Goal: Book appointment/travel/reservation

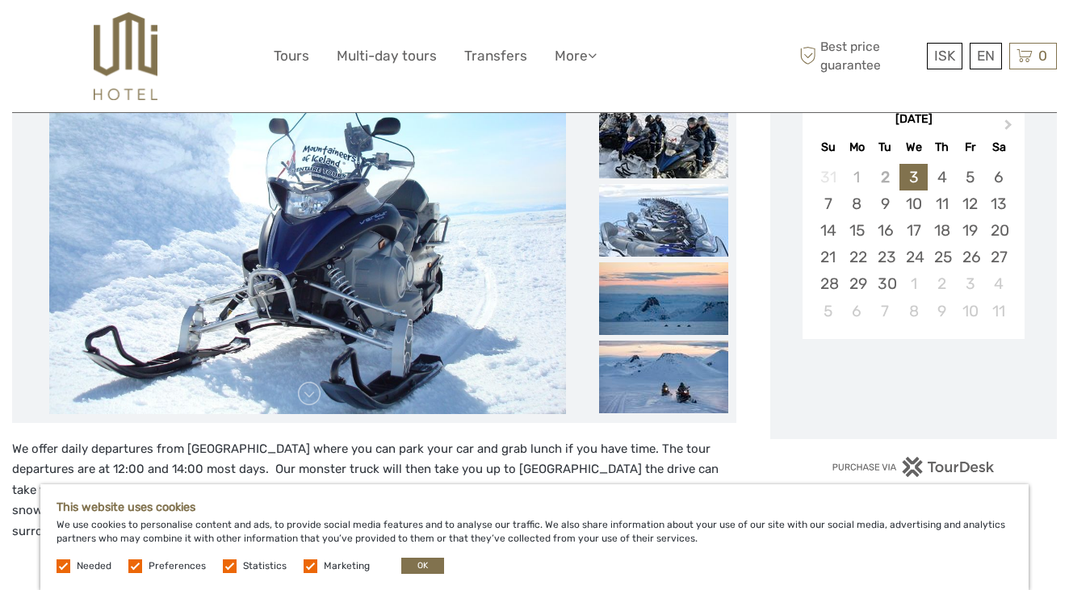
scroll to position [303, 0]
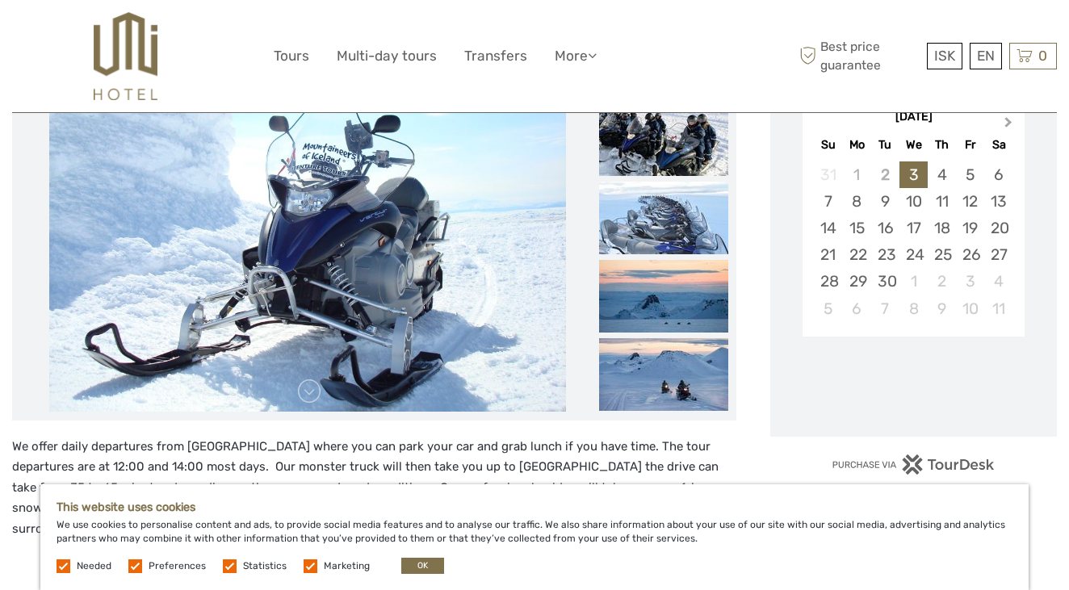
click at [1008, 124] on span "Next Month" at bounding box center [1008, 125] width 0 height 23
click at [941, 207] on div "9" at bounding box center [941, 201] width 28 height 27
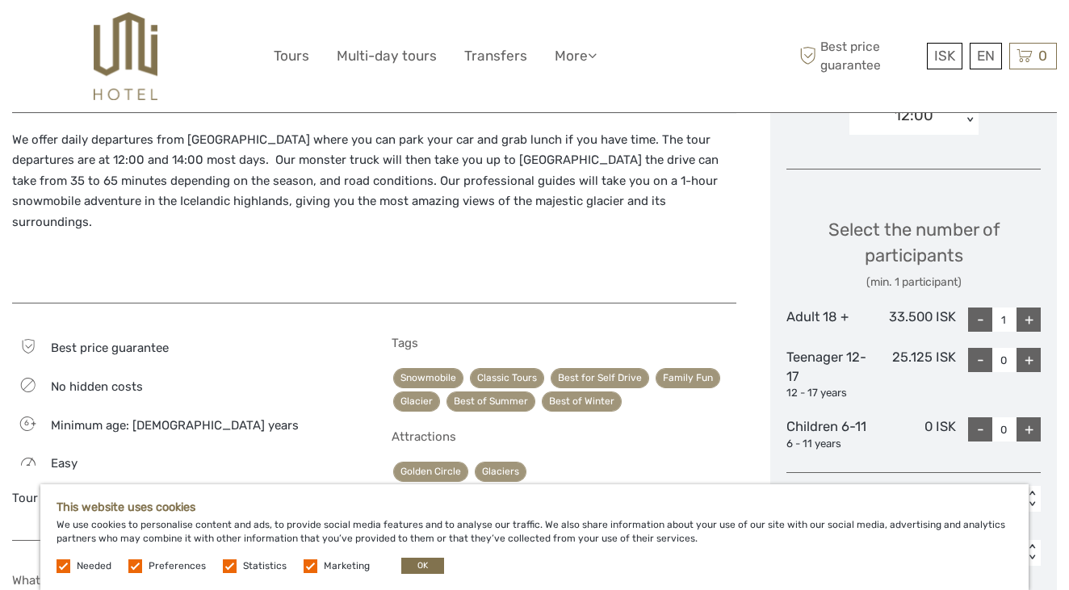
scroll to position [611, 0]
click at [1028, 312] on div "+" at bounding box center [1028, 319] width 24 height 24
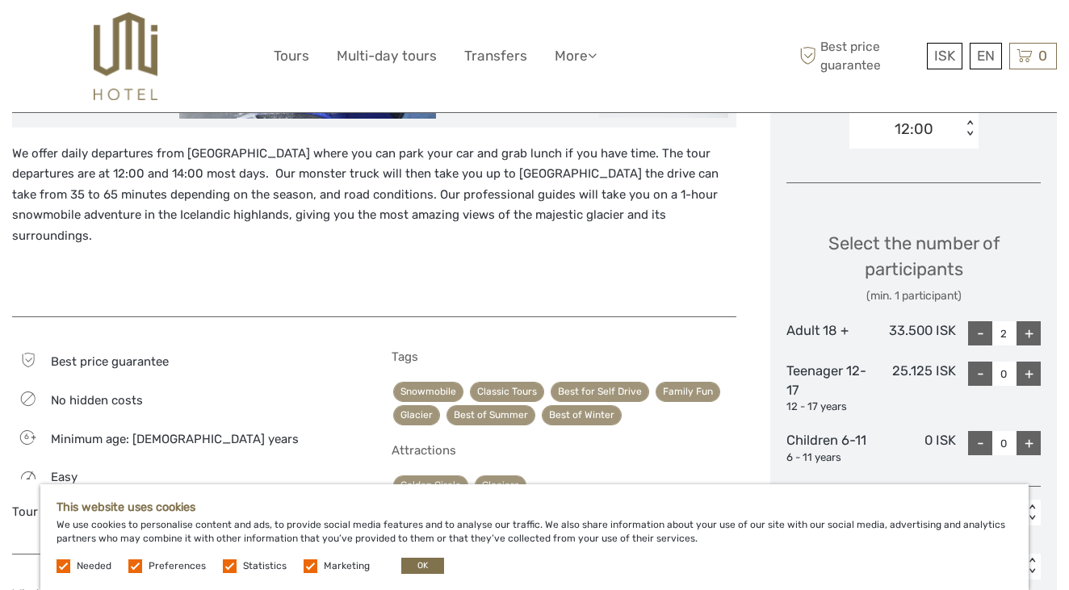
scroll to position [573, 0]
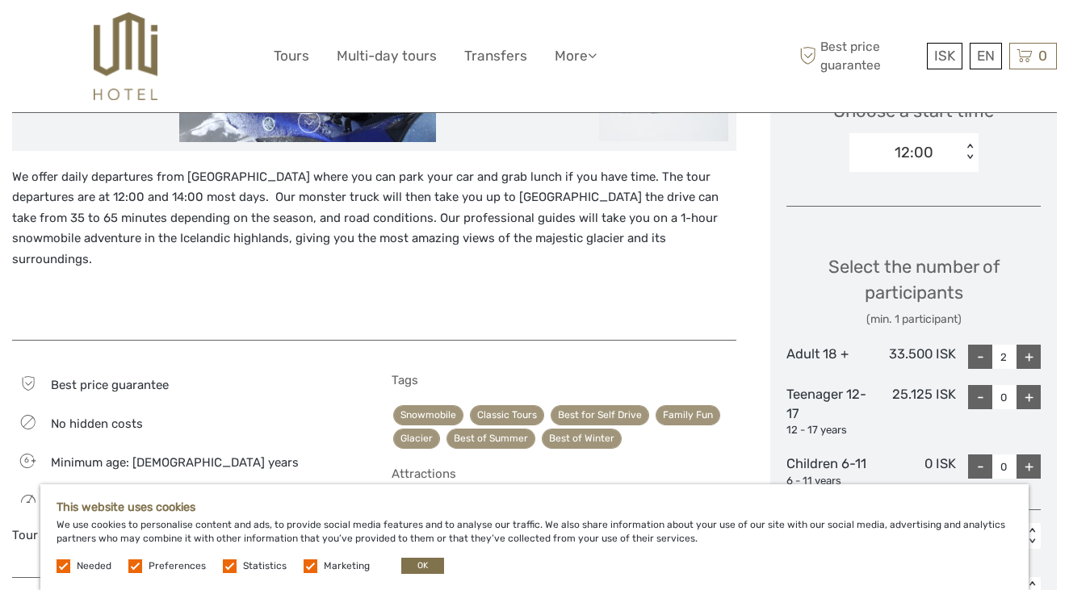
click at [969, 345] on div "-" at bounding box center [980, 357] width 24 height 24
type input "1"
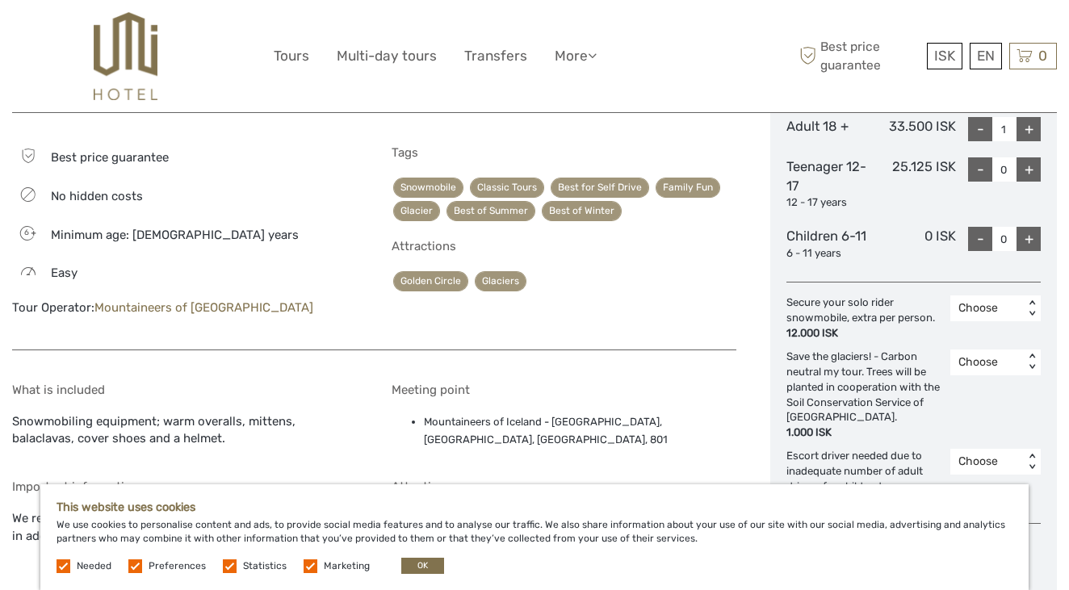
scroll to position [811, 0]
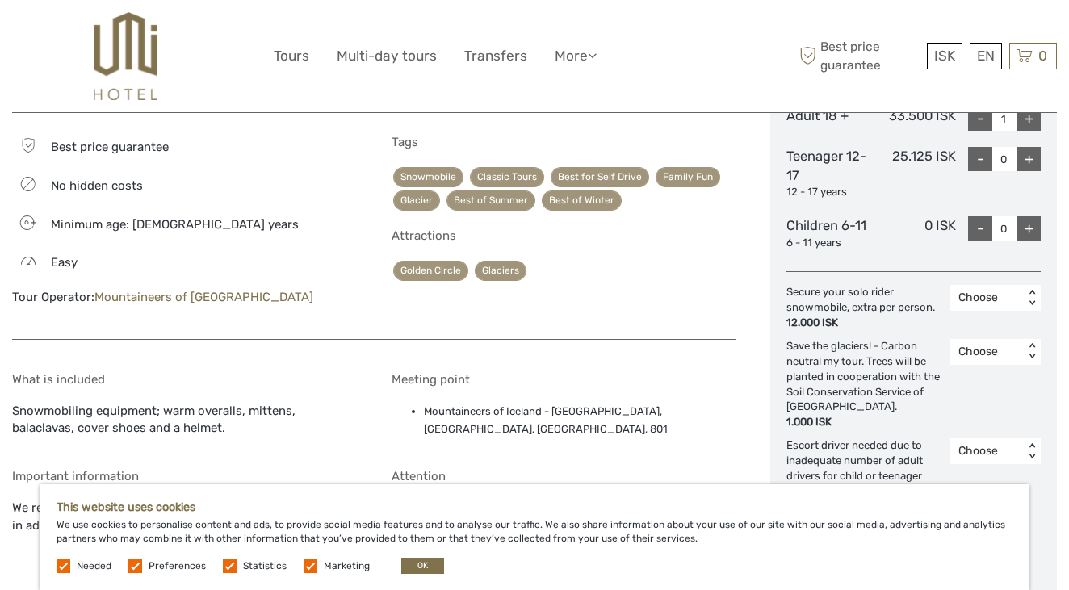
click at [997, 291] on div "Choose" at bounding box center [986, 298] width 57 height 16
click at [978, 358] on div "1" at bounding box center [995, 367] width 74 height 27
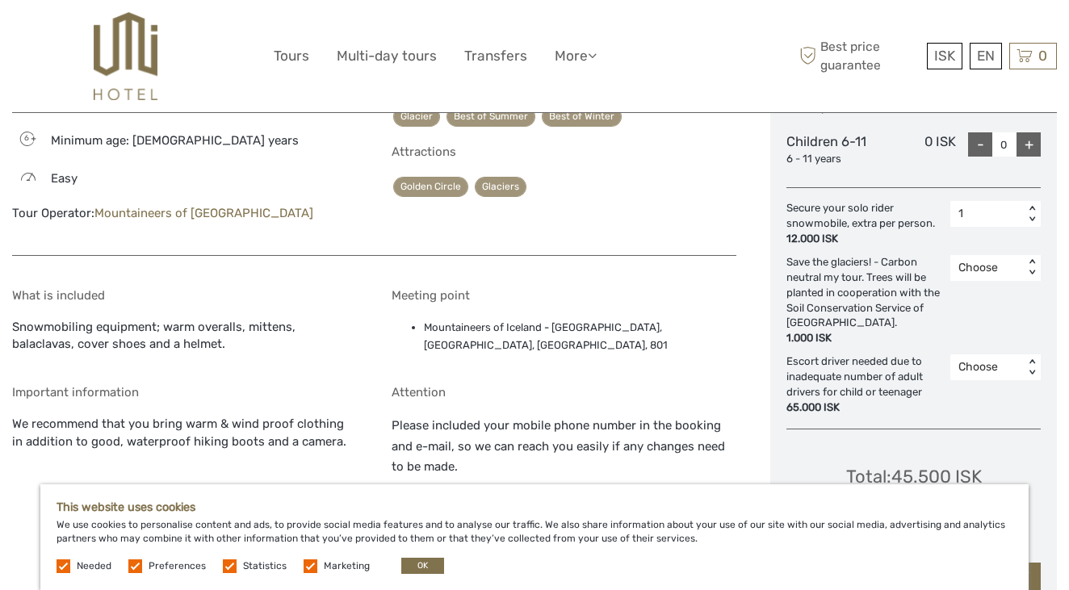
scroll to position [897, 0]
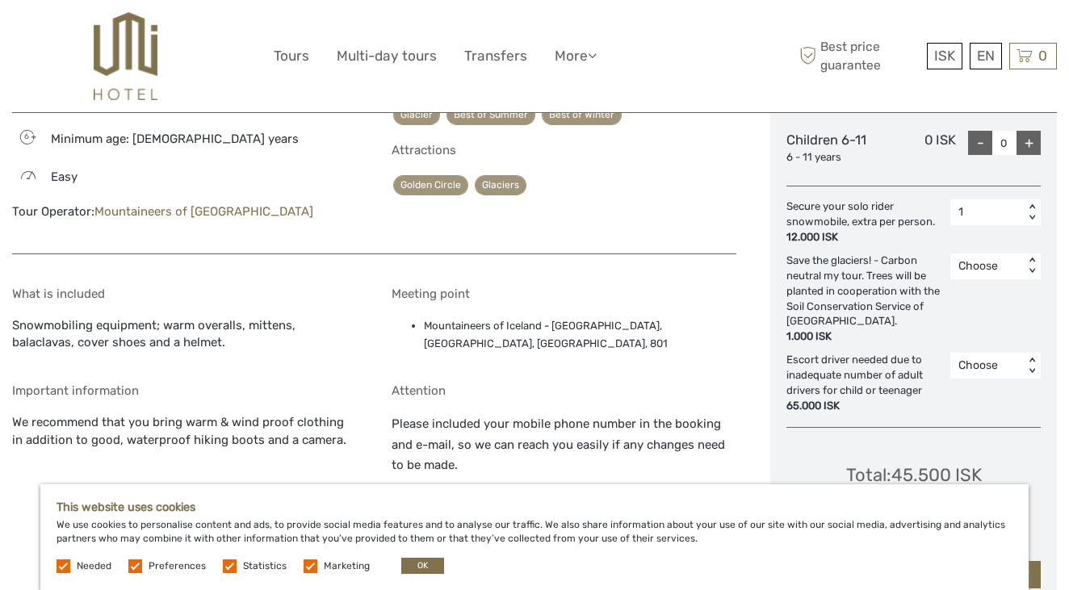
click at [975, 258] on div "Choose" at bounding box center [986, 266] width 57 height 16
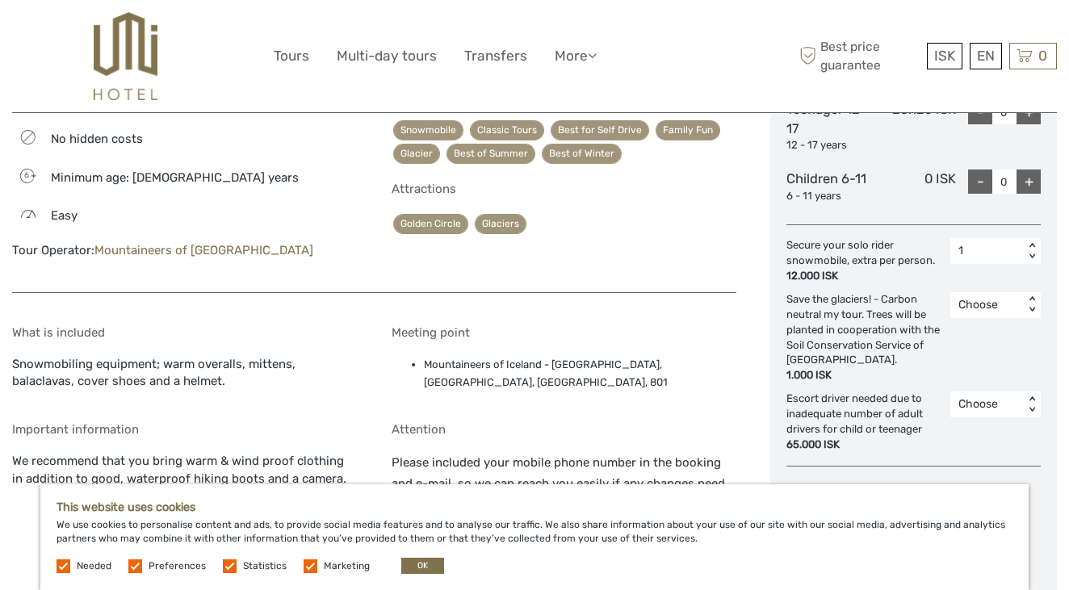
scroll to position [841, 0]
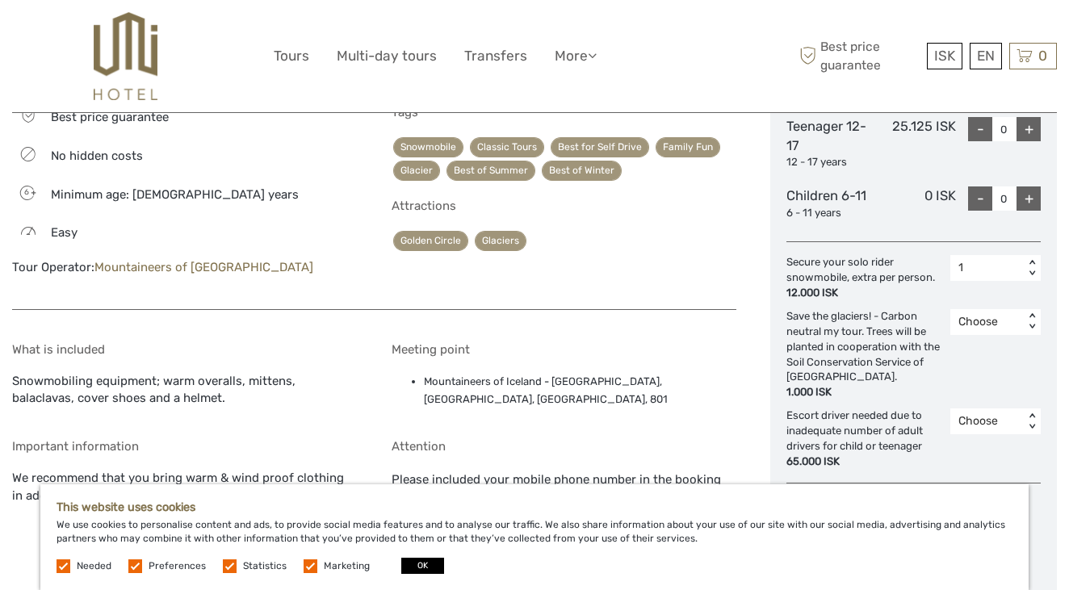
click at [420, 565] on button "OK" at bounding box center [422, 566] width 43 height 16
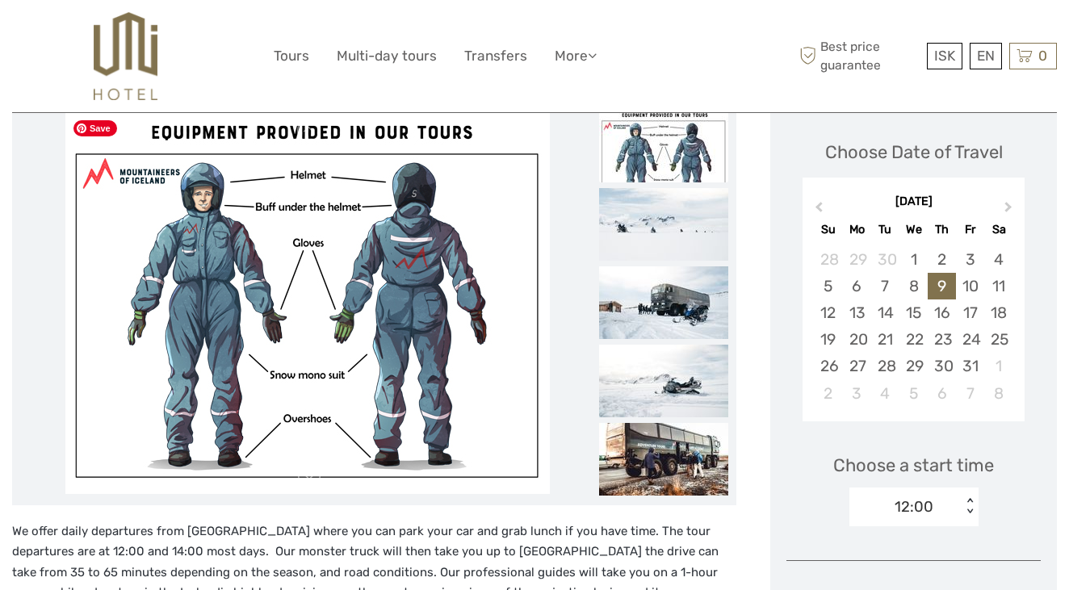
scroll to position [215, 0]
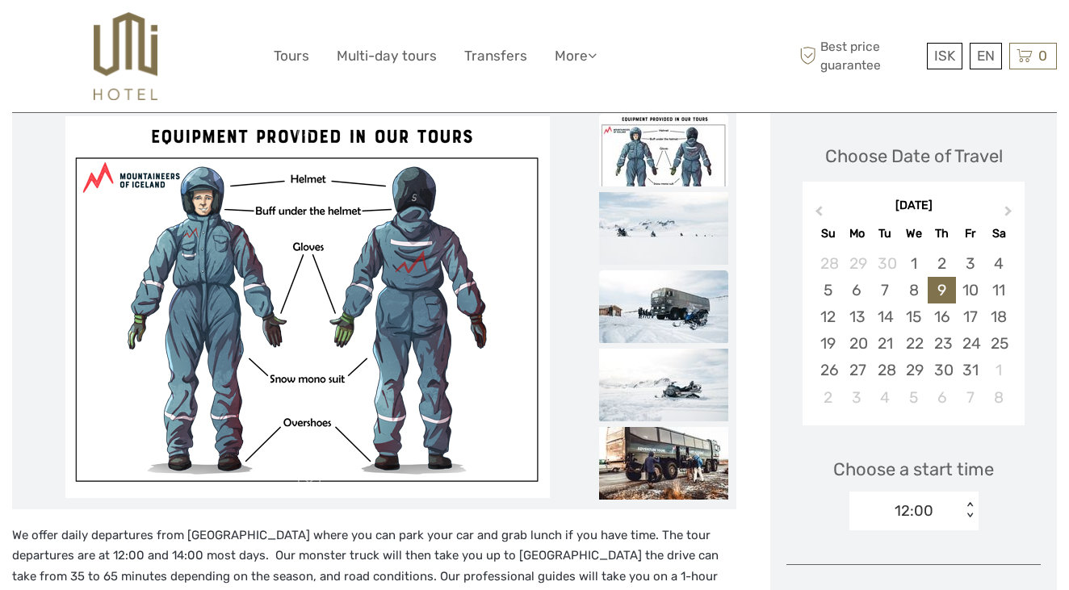
click at [652, 303] on img at bounding box center [663, 306] width 129 height 73
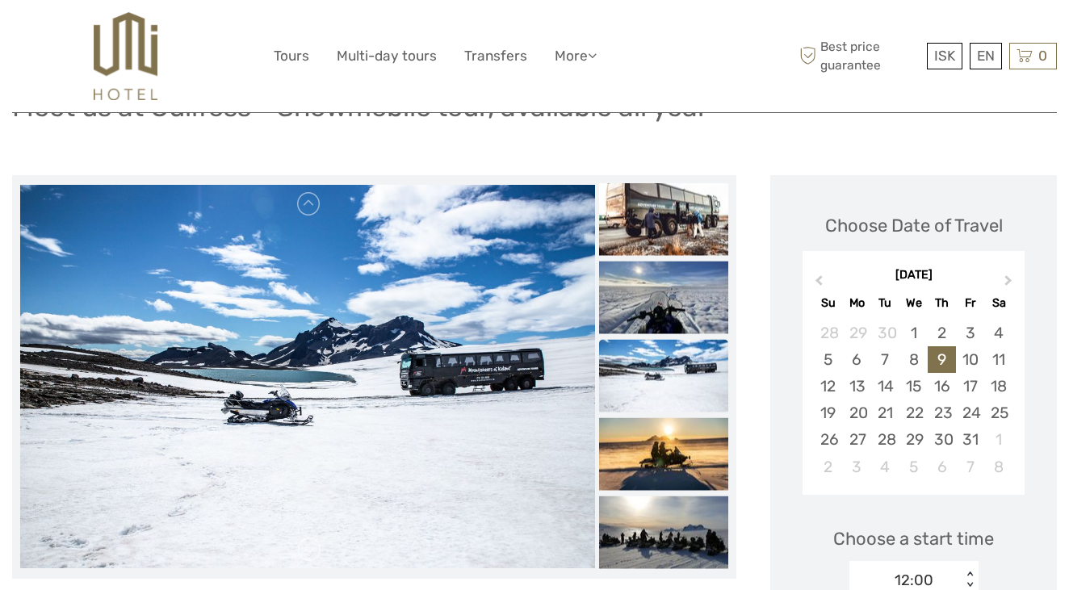
scroll to position [165, 0]
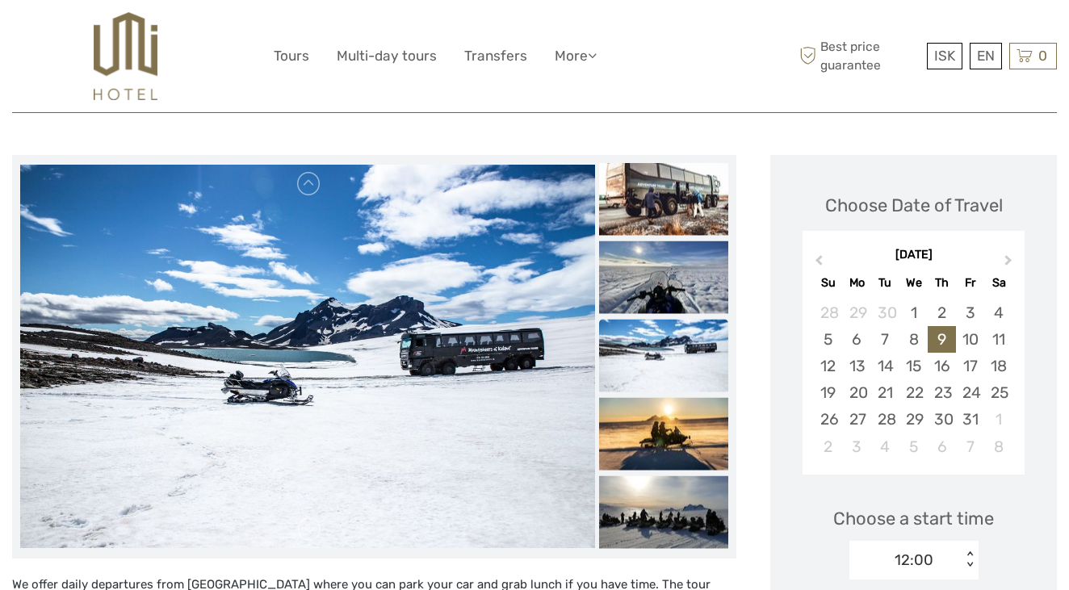
click at [674, 332] on img at bounding box center [663, 355] width 129 height 73
click at [676, 260] on img at bounding box center [663, 277] width 129 height 73
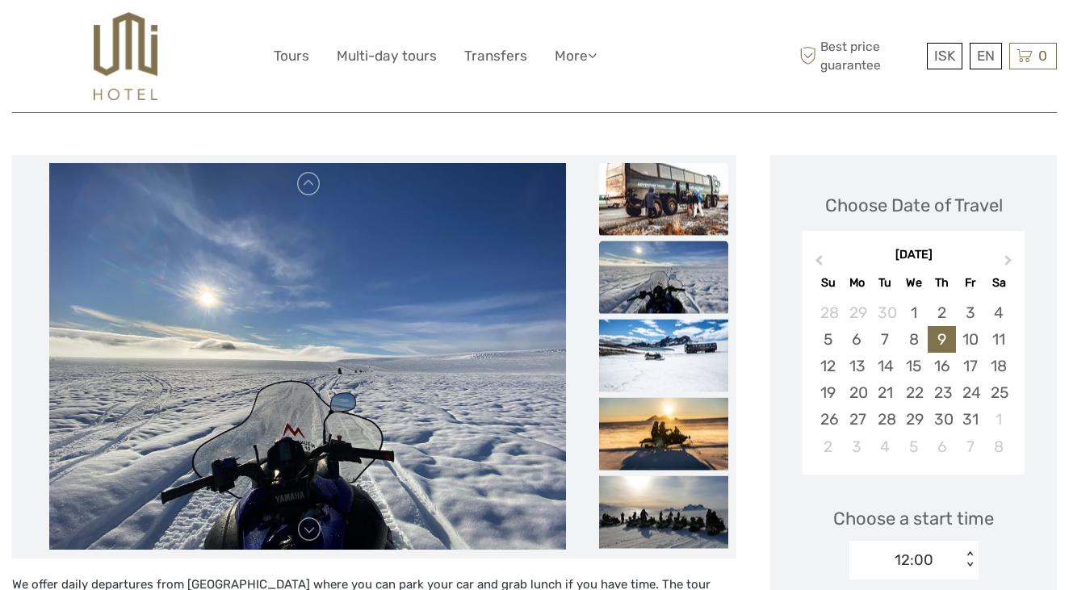
click at [672, 226] on img at bounding box center [663, 198] width 129 height 73
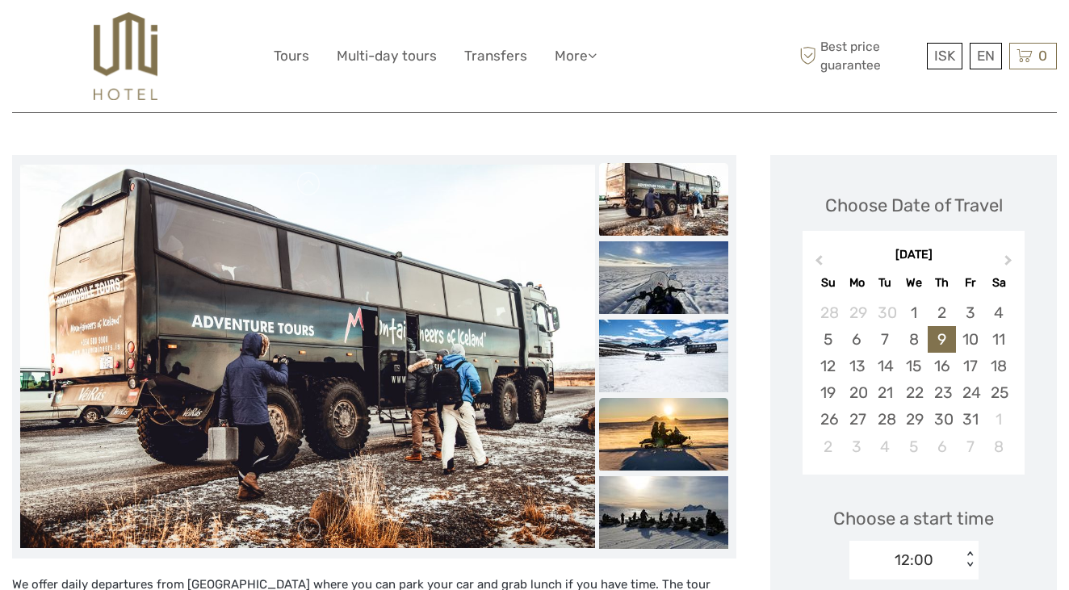
click at [655, 454] on img at bounding box center [663, 434] width 129 height 73
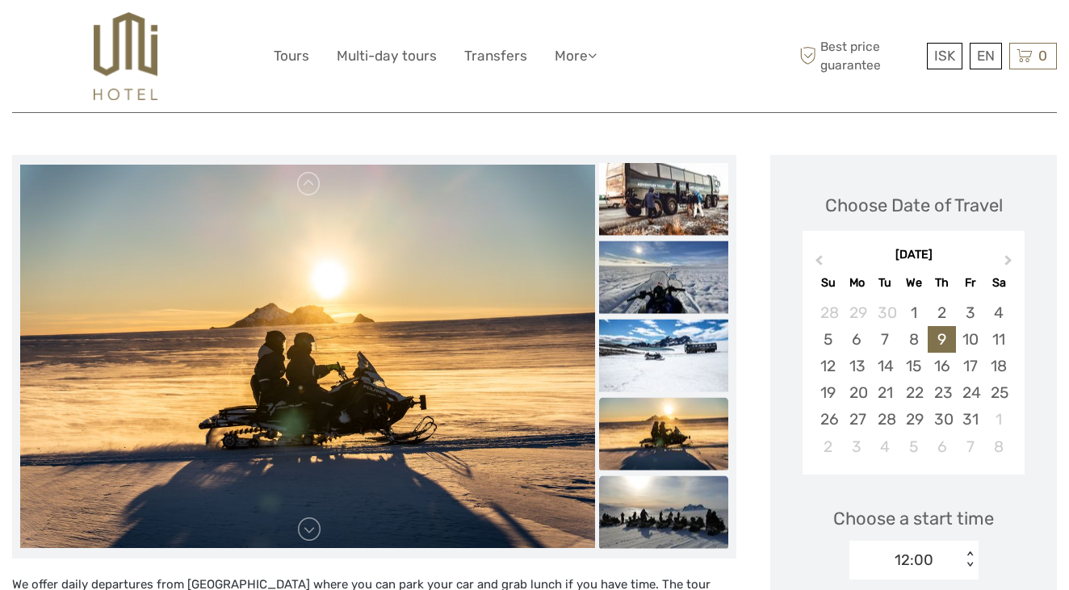
click at [656, 513] on img at bounding box center [663, 511] width 129 height 73
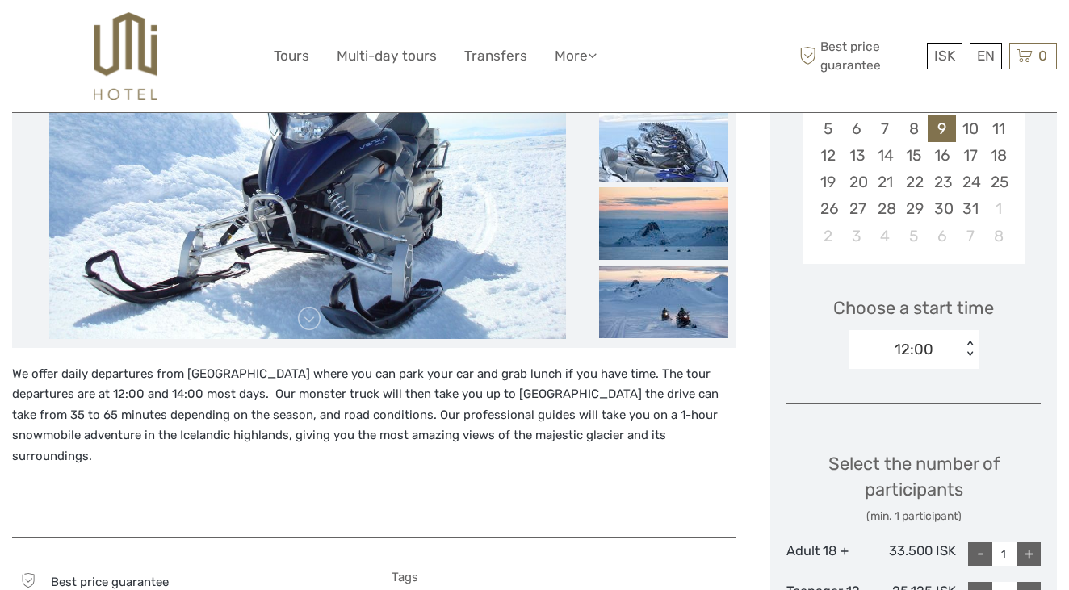
scroll to position [404, 0]
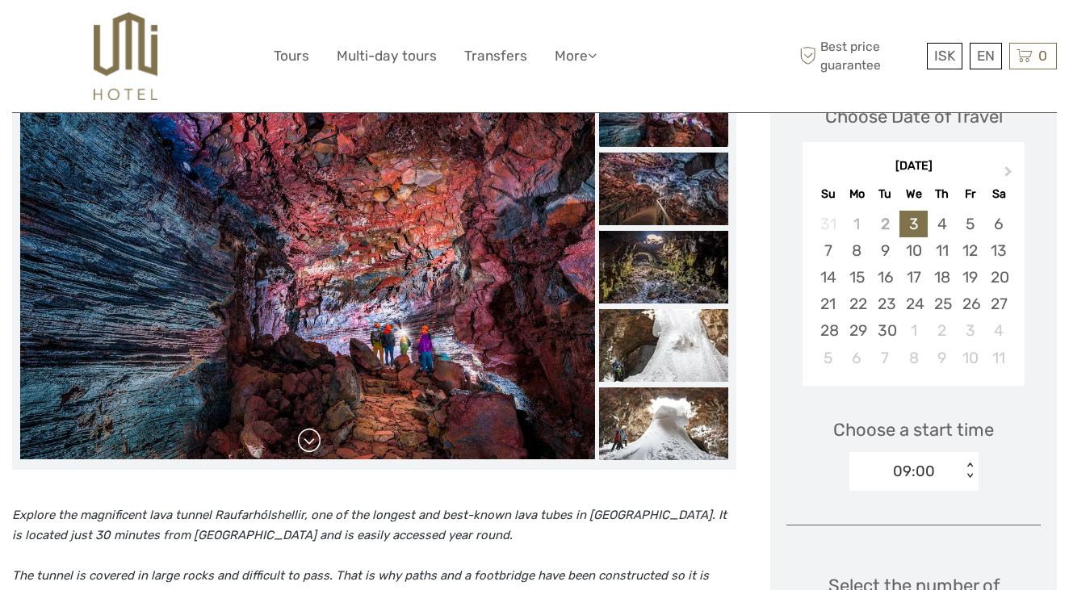
click at [307, 445] on link at bounding box center [309, 441] width 26 height 26
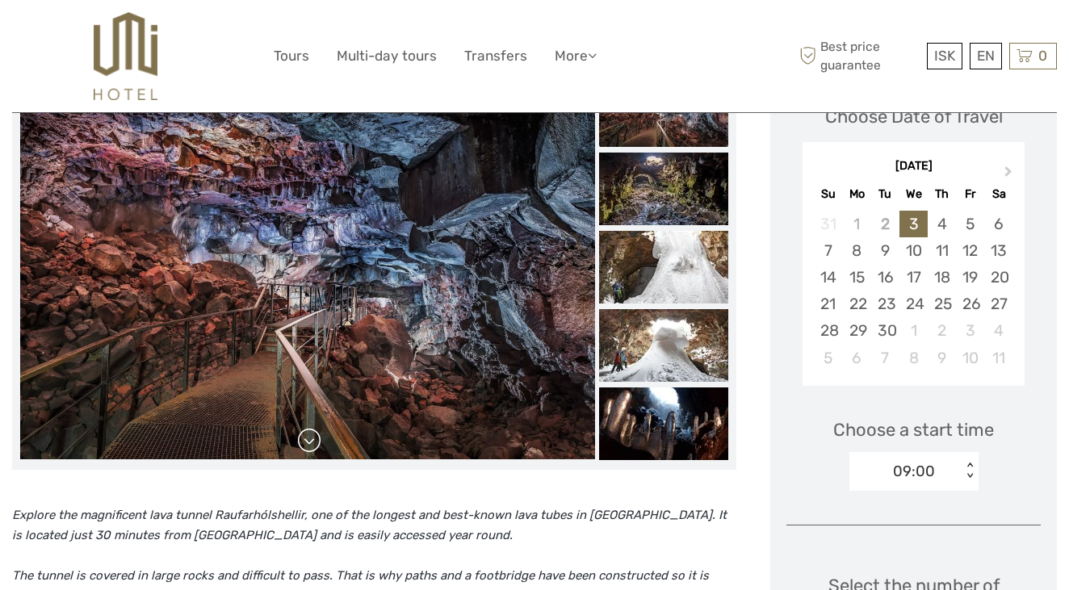
click at [307, 445] on link at bounding box center [309, 441] width 26 height 26
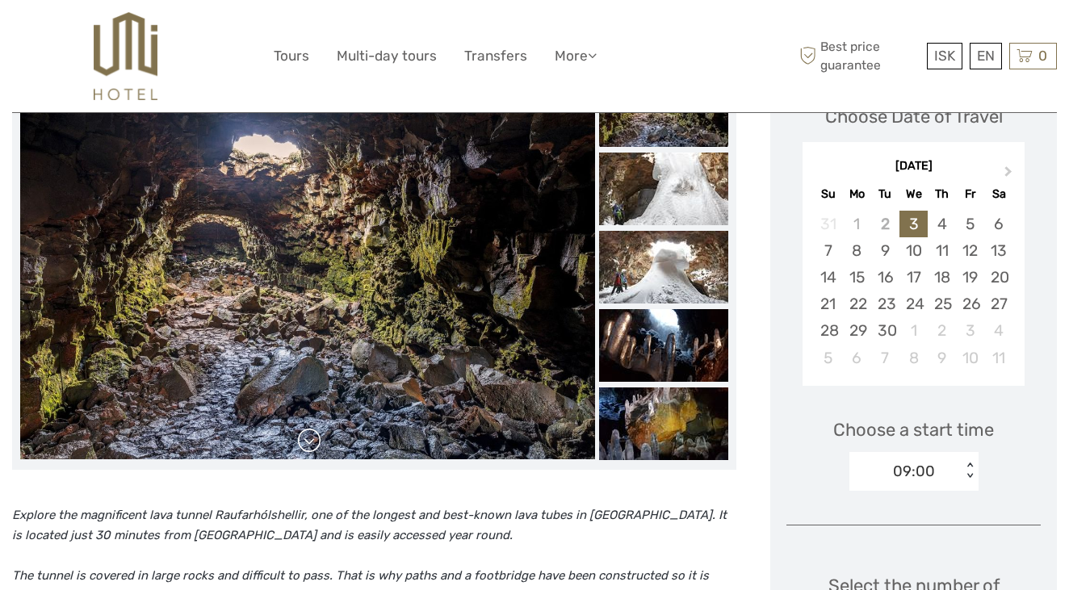
click at [307, 445] on link at bounding box center [309, 441] width 26 height 26
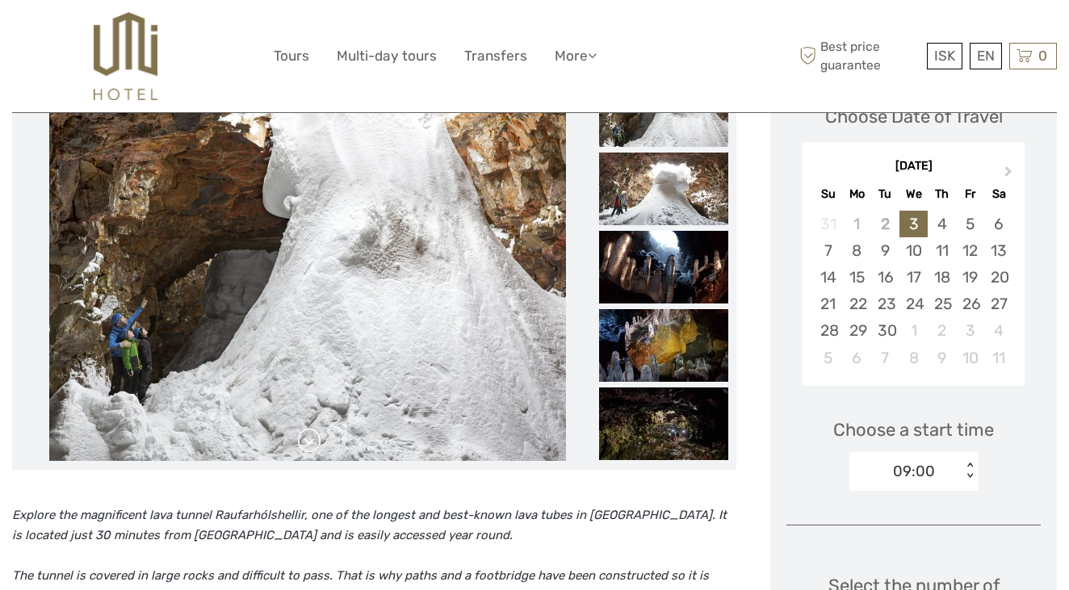
click at [307, 445] on link at bounding box center [309, 441] width 26 height 26
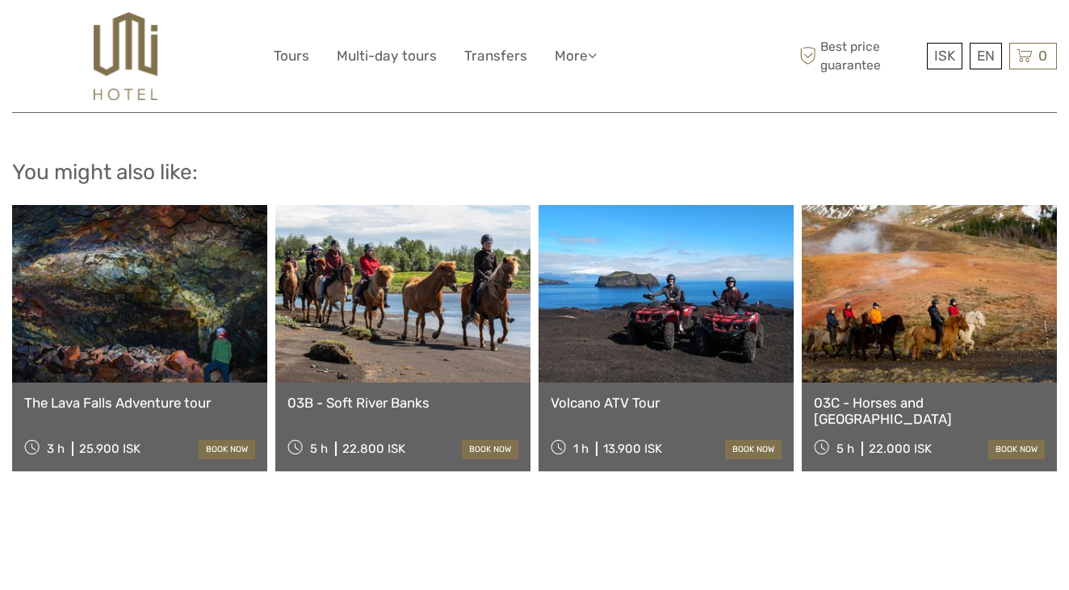
scroll to position [1458, 0]
